Goal: Check status

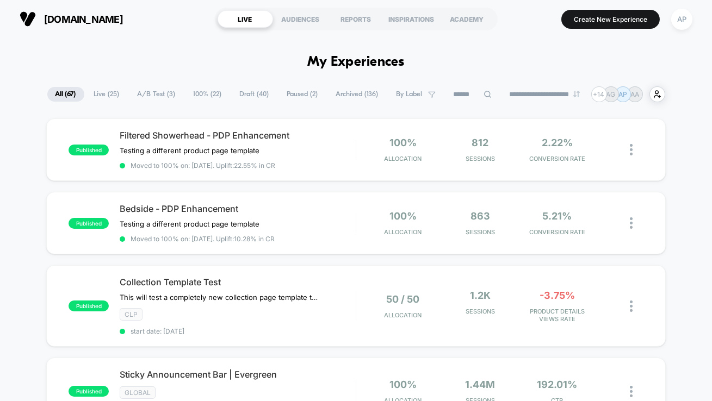
click at [151, 92] on span "A/B Test ( 3 )" at bounding box center [156, 94] width 54 height 15
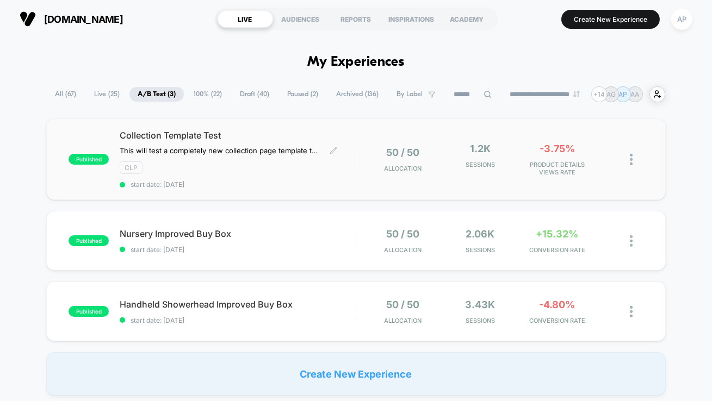
click at [331, 186] on span "start date: [DATE]" at bounding box center [238, 185] width 236 height 8
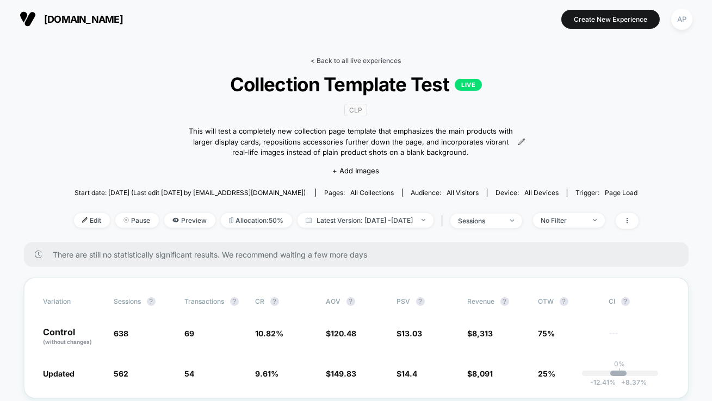
click at [320, 61] on link "< Back to all live experiences" at bounding box center [356, 61] width 90 height 8
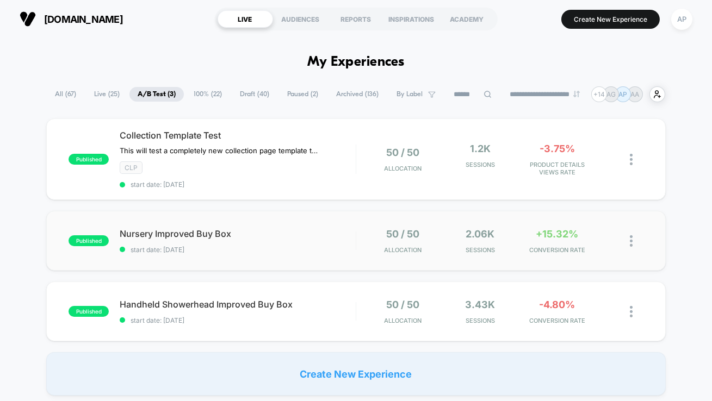
click at [331, 256] on div "published Nursery Improved Buy Box start date: [DATE] 50 / 50 Allocation 2.06k …" at bounding box center [356, 241] width 620 height 60
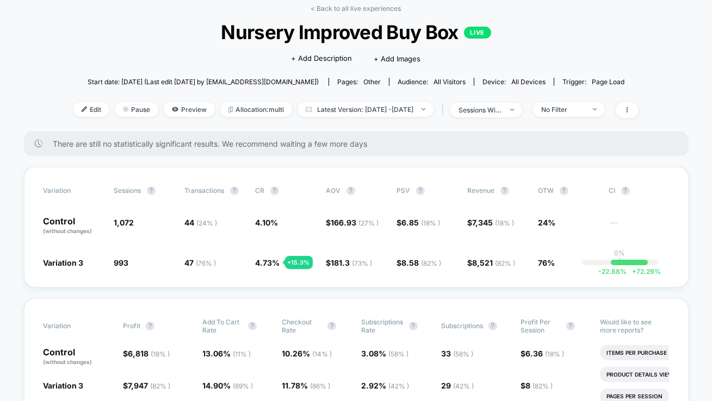
scroll to position [49, 0]
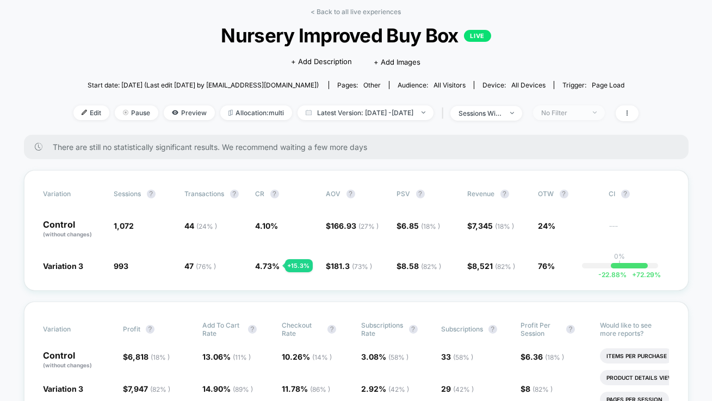
click at [570, 115] on div "No Filter" at bounding box center [563, 113] width 44 height 8
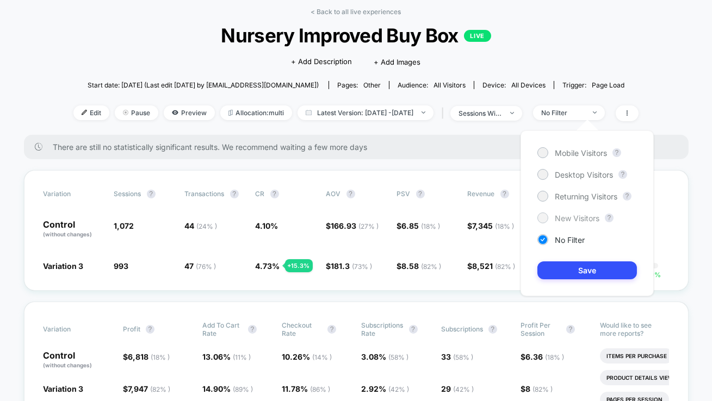
click at [566, 213] on div "New Visitors" at bounding box center [568, 218] width 62 height 11
click at [565, 271] on button "Save" at bounding box center [587, 271] width 100 height 18
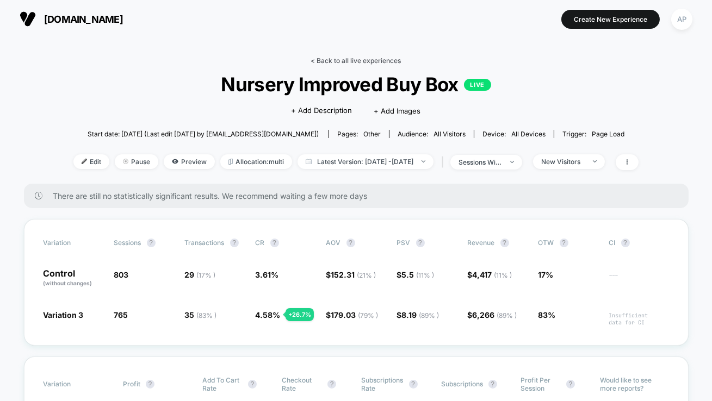
click at [377, 63] on link "< Back to all live experiences" at bounding box center [356, 61] width 90 height 8
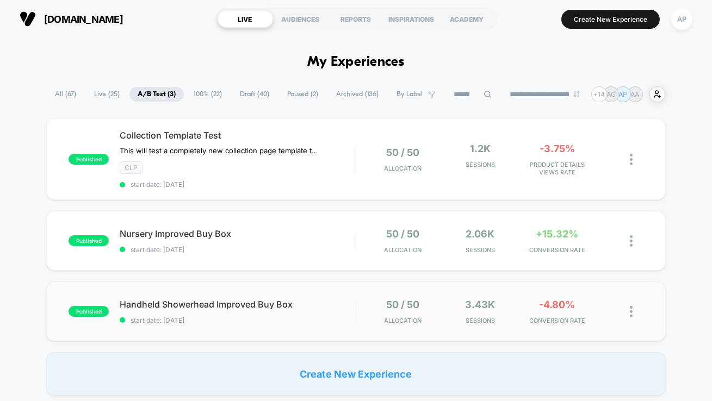
click at [335, 325] on div "published Handheld Showerhead Improved Buy Box start date: [DATE] 50 / 50 Alloc…" at bounding box center [356, 312] width 620 height 60
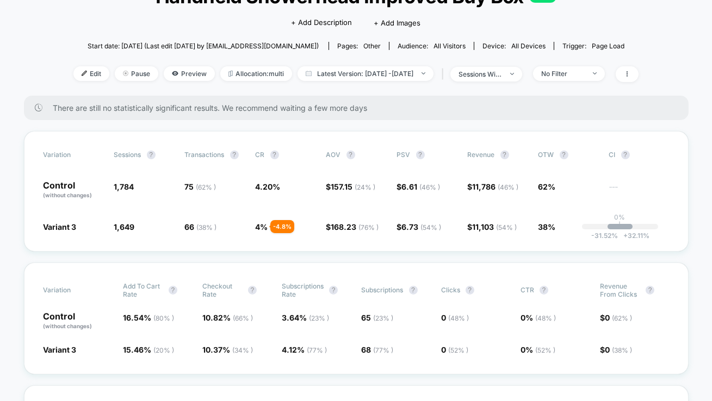
scroll to position [91, 0]
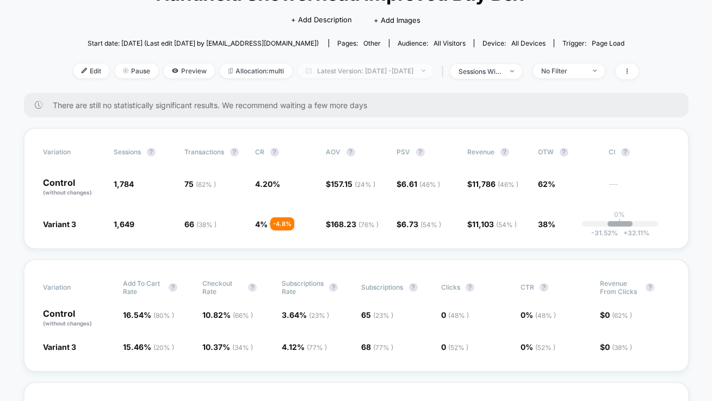
click at [314, 66] on span "Latest Version: [DATE] - [DATE]" at bounding box center [366, 71] width 136 height 15
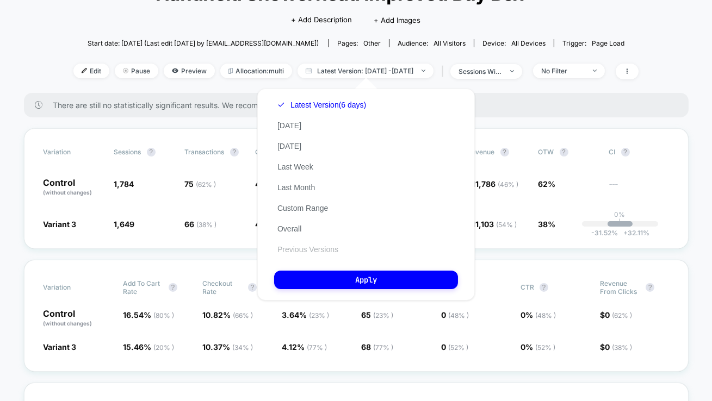
click at [321, 254] on button "Previous Versions" at bounding box center [307, 250] width 67 height 10
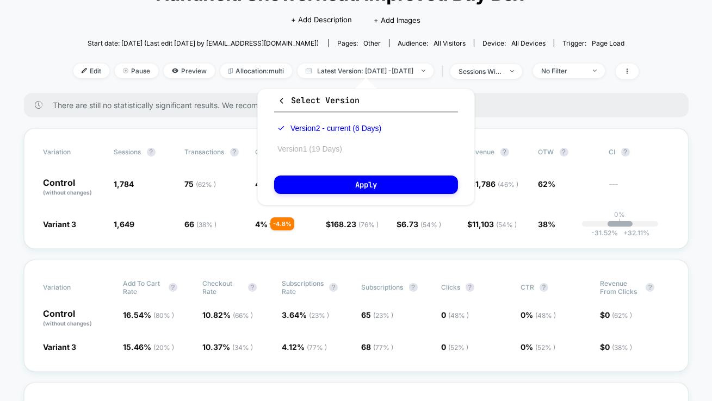
click at [332, 153] on button "Version 1 (19 Days)" at bounding box center [309, 149] width 71 height 10
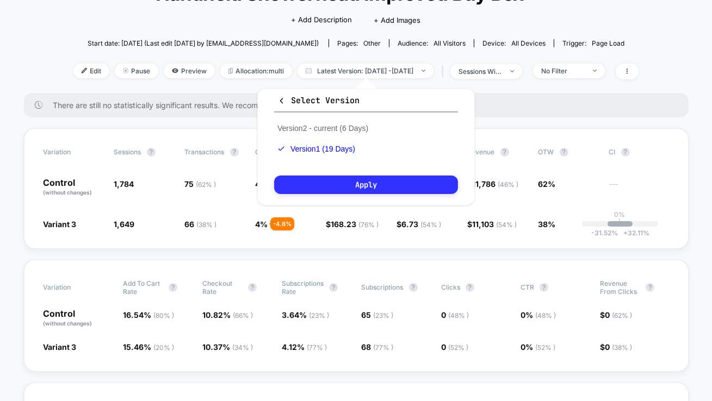
click at [332, 184] on button "Apply" at bounding box center [366, 185] width 184 height 18
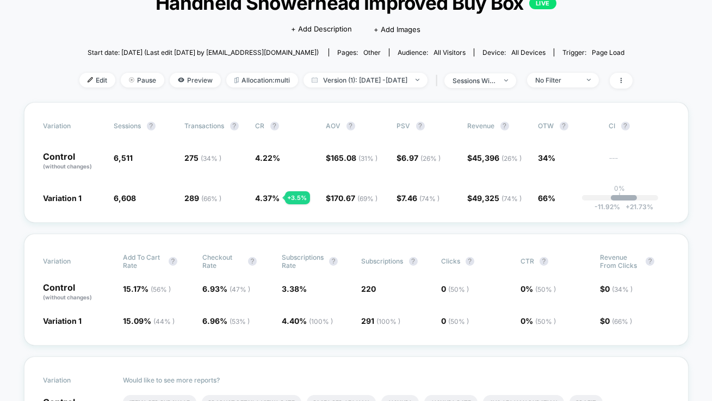
scroll to position [79, 0]
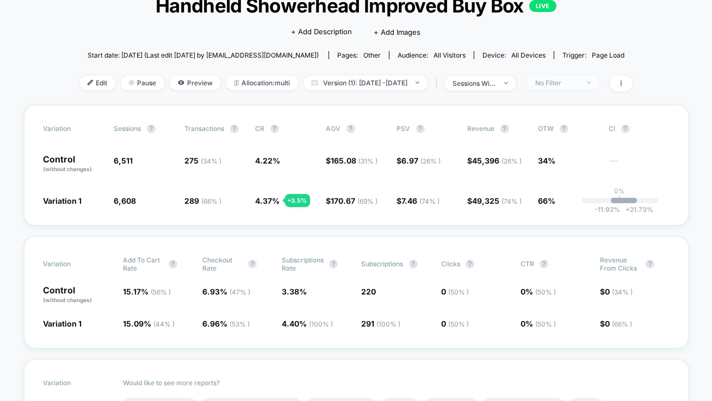
click at [594, 88] on span "No Filter" at bounding box center [563, 83] width 72 height 15
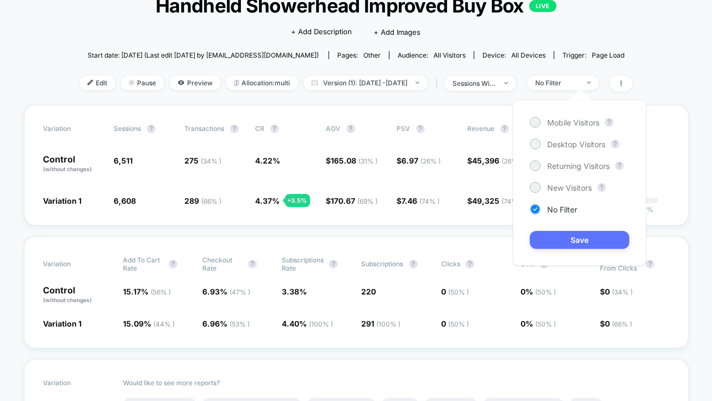
click at [562, 237] on button "Save" at bounding box center [580, 240] width 100 height 18
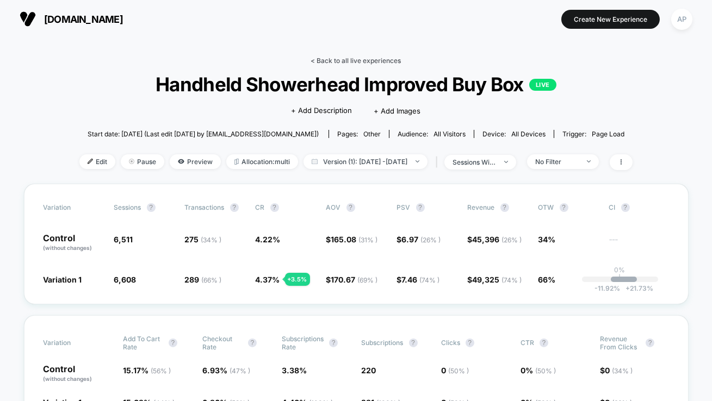
click at [369, 60] on link "< Back to all live experiences" at bounding box center [356, 61] width 90 height 8
